Goal: Find specific page/section: Find specific page/section

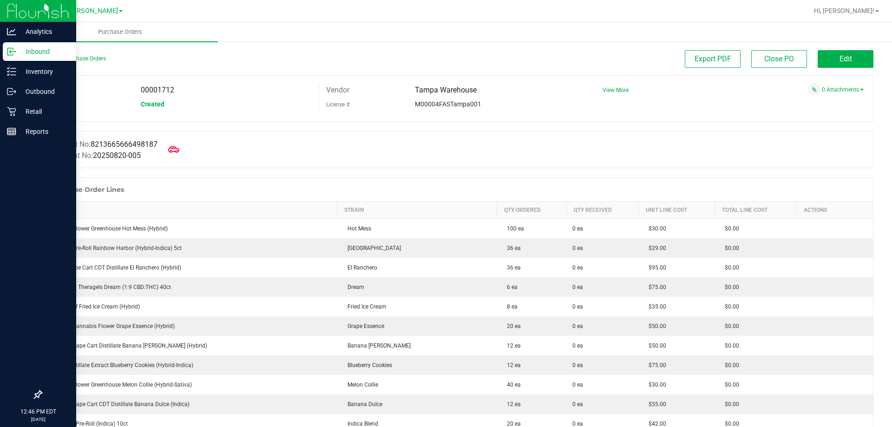
click at [21, 47] on p "Inbound" at bounding box center [44, 51] width 56 height 11
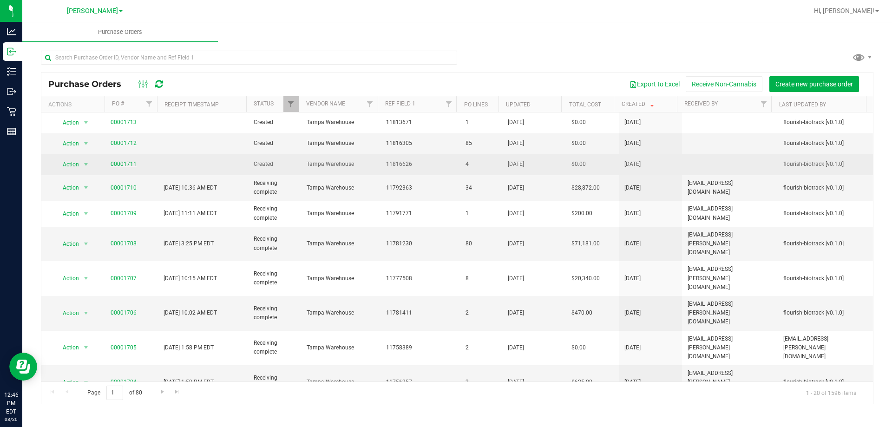
click at [127, 162] on link "00001711" at bounding box center [124, 164] width 26 height 7
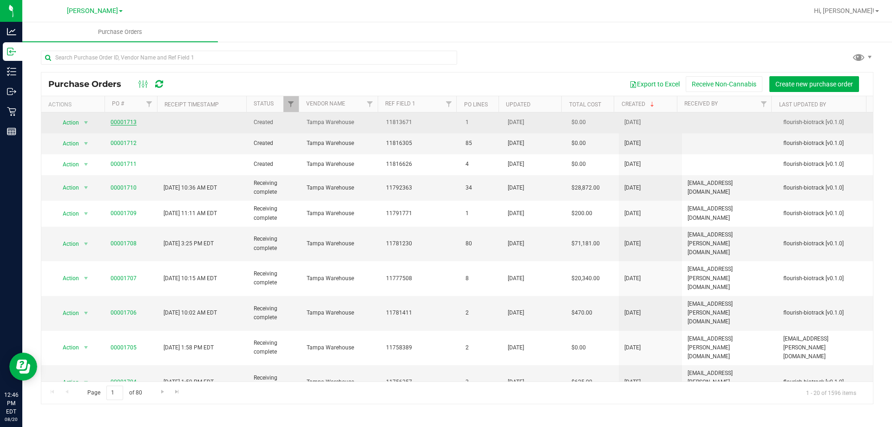
click at [120, 121] on link "00001713" at bounding box center [124, 122] width 26 height 7
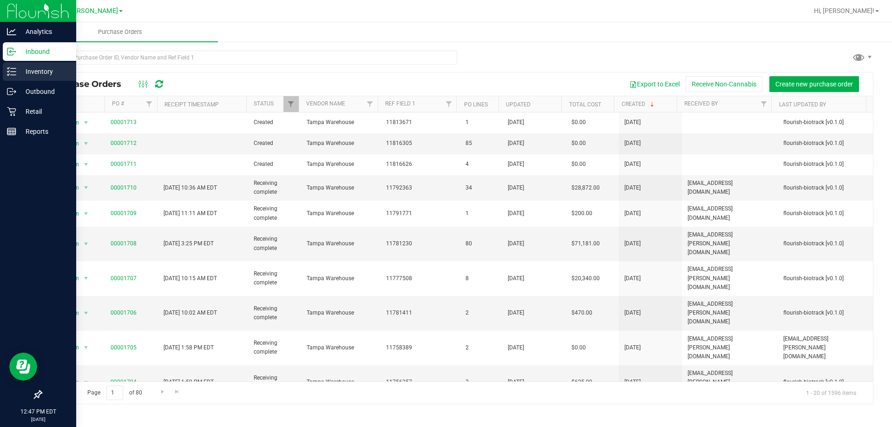
click at [23, 72] on p "Inventory" at bounding box center [44, 71] width 56 height 11
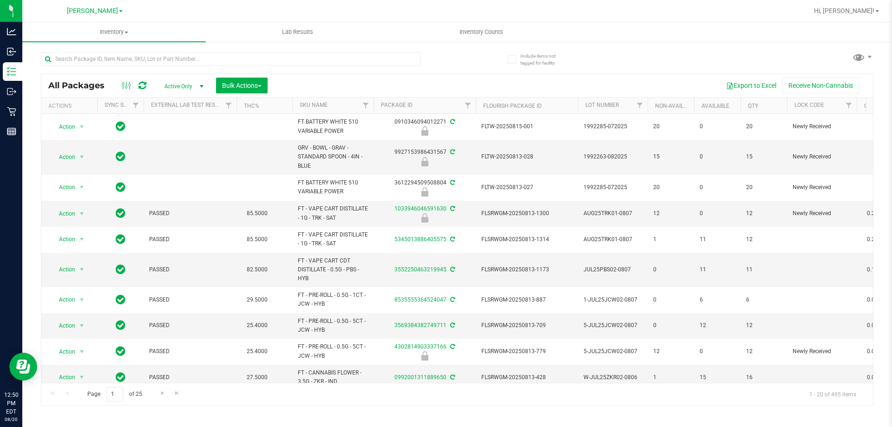
click at [181, 87] on span "Active Only" at bounding box center [182, 86] width 51 height 13
click at [177, 147] on li "All" at bounding box center [182, 143] width 50 height 14
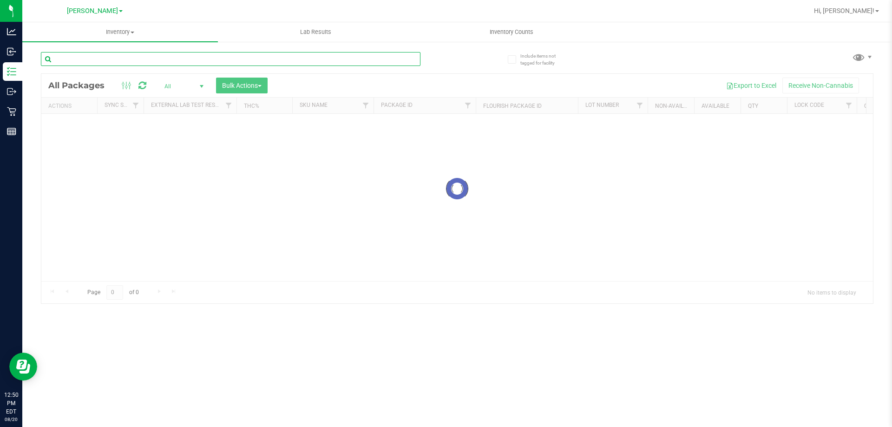
drag, startPoint x: 205, startPoint y: 62, endPoint x: 206, endPoint y: 51, distance: 11.7
click at [206, 51] on div at bounding box center [249, 59] width 416 height 30
type input "lunar smash"
click at [148, 61] on input "lunar smash" at bounding box center [231, 59] width 380 height 14
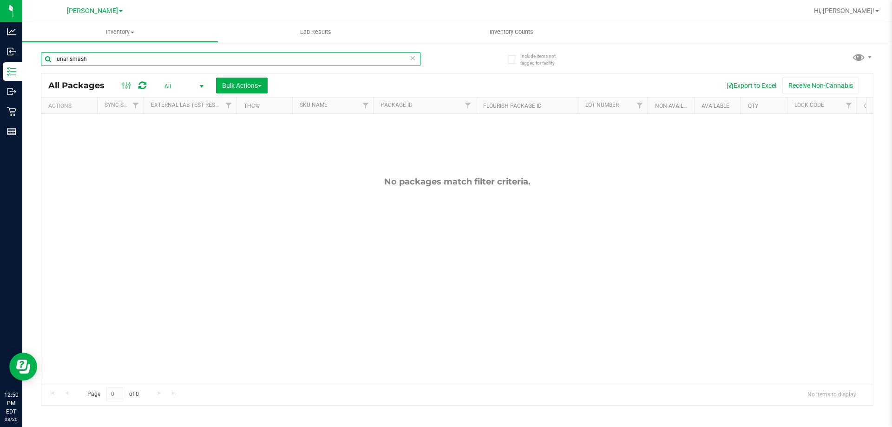
click at [148, 61] on input "lunar smash" at bounding box center [231, 59] width 380 height 14
